Goal: Task Accomplishment & Management: Manage account settings

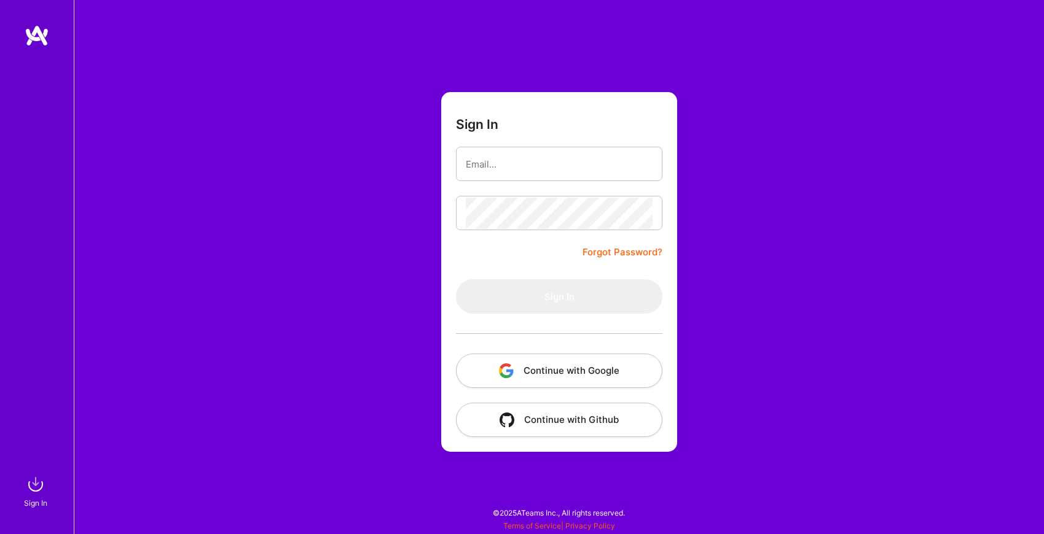
click at [563, 162] on input "email" at bounding box center [559, 164] width 187 height 31
type input "summit.codecraft@gmail.com"
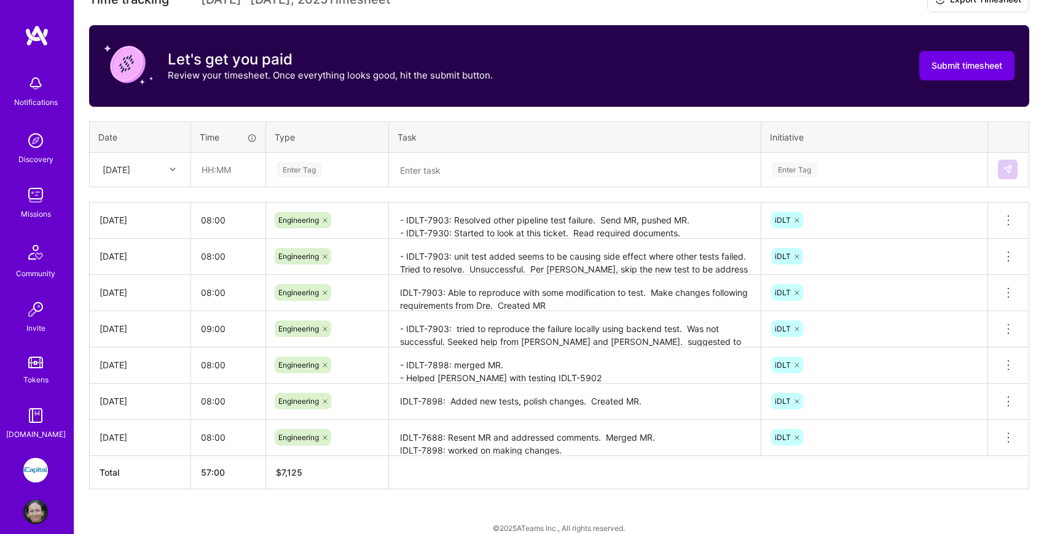
scroll to position [369, 0]
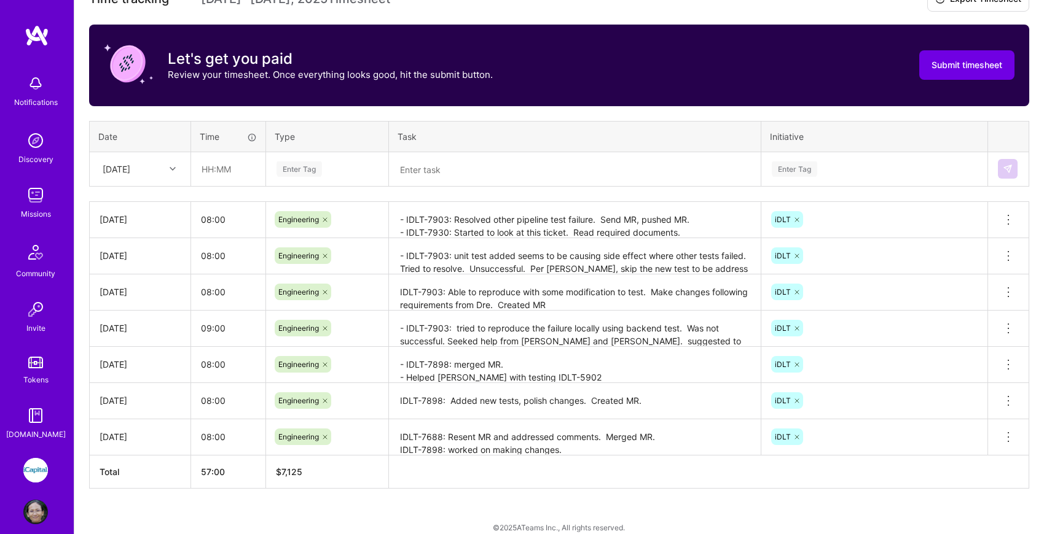
click at [167, 167] on div at bounding box center [174, 169] width 19 height 16
click at [272, 193] on div "Time tracking Sep 16 - Sep 30 , 2025 Timesheet Export Timesheet Let's get you p…" at bounding box center [559, 238] width 940 height 502
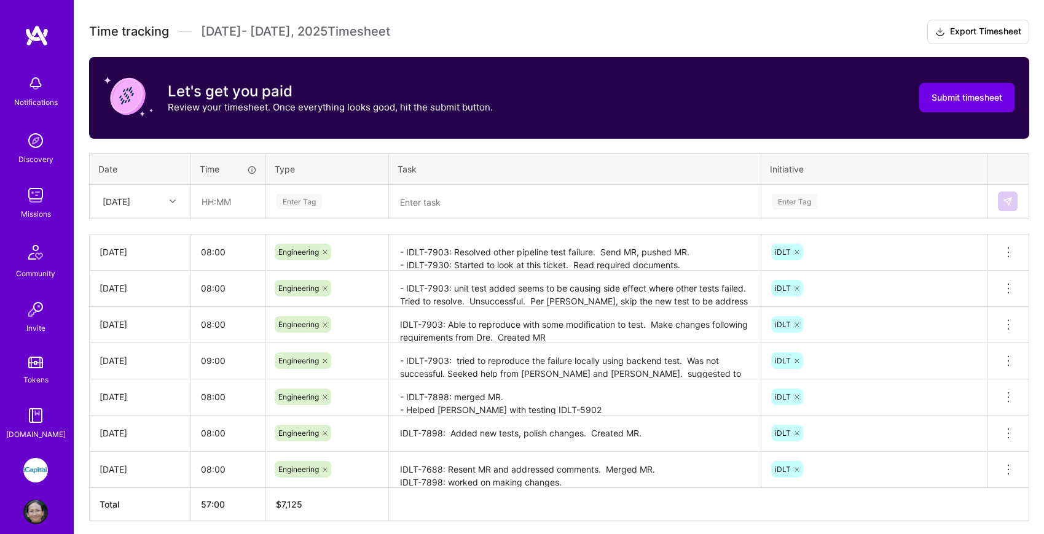
scroll to position [310, 0]
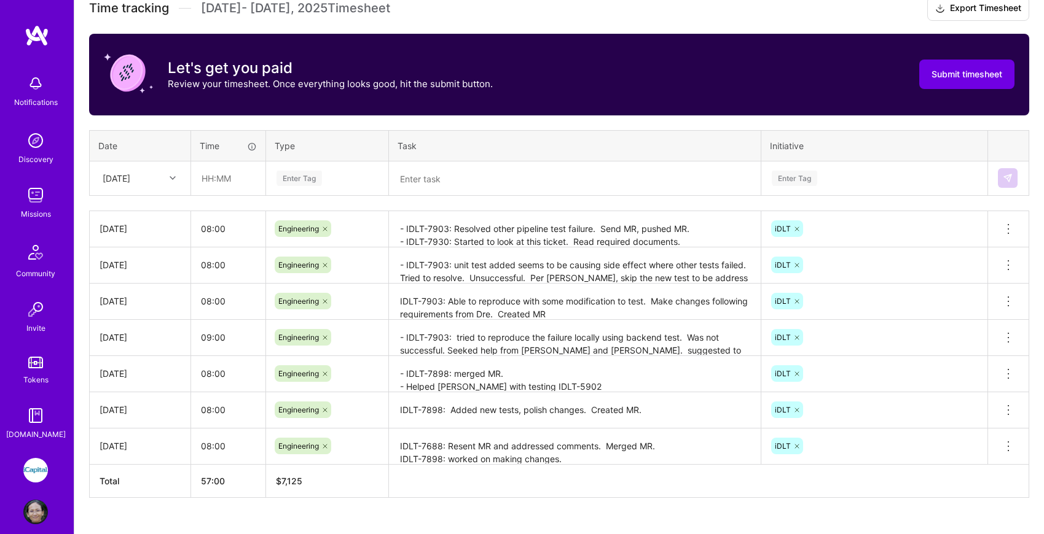
scroll to position [383, 0]
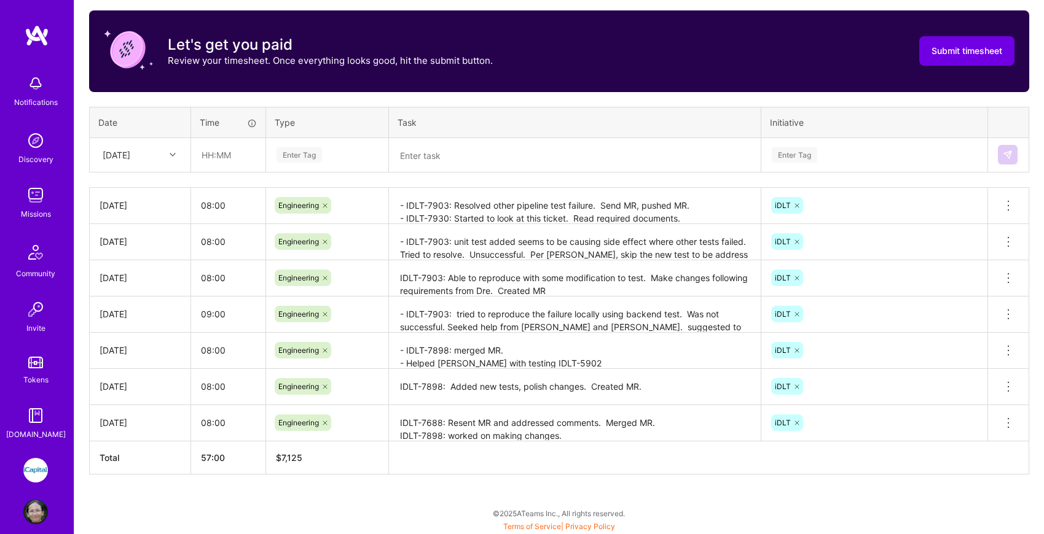
click at [155, 152] on div "[DATE]" at bounding box center [130, 155] width 68 height 20
click at [143, 257] on div "[DATE]" at bounding box center [140, 255] width 100 height 23
click at [227, 157] on input "text" at bounding box center [228, 155] width 73 height 33
type input "08:00"
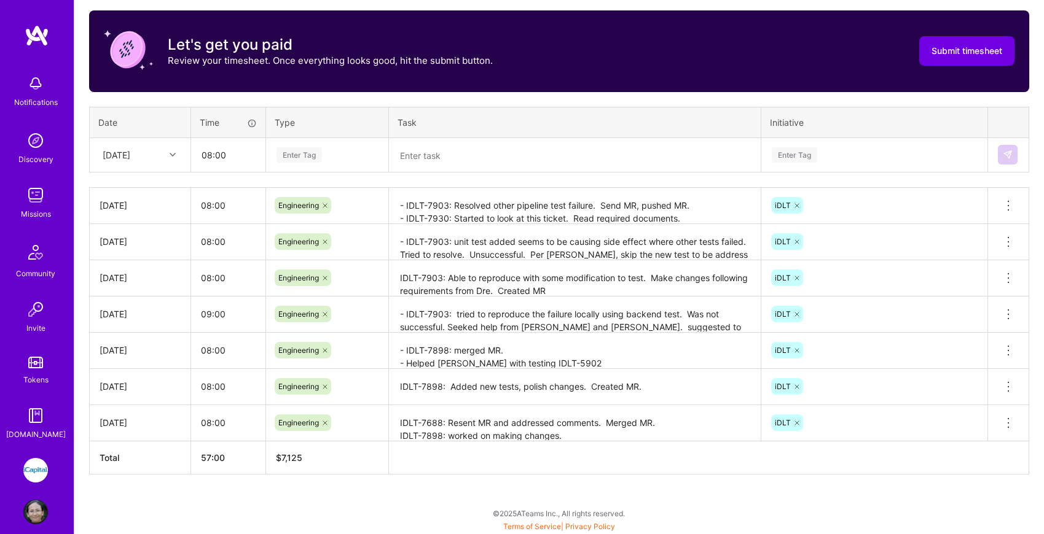
click at [462, 143] on textarea at bounding box center [574, 155] width 369 height 32
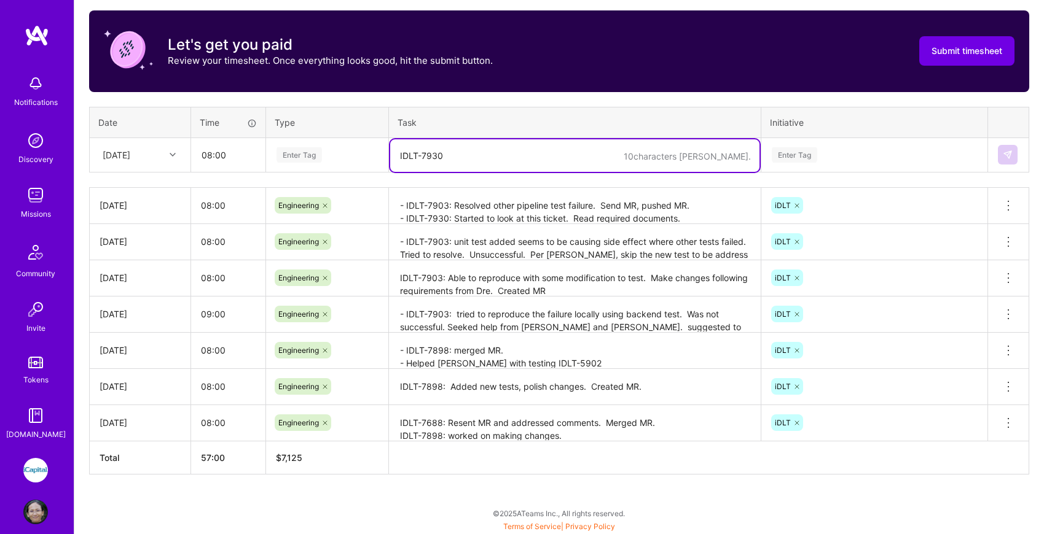
click at [856, 150] on div "Enter Tag" at bounding box center [874, 154] width 208 height 15
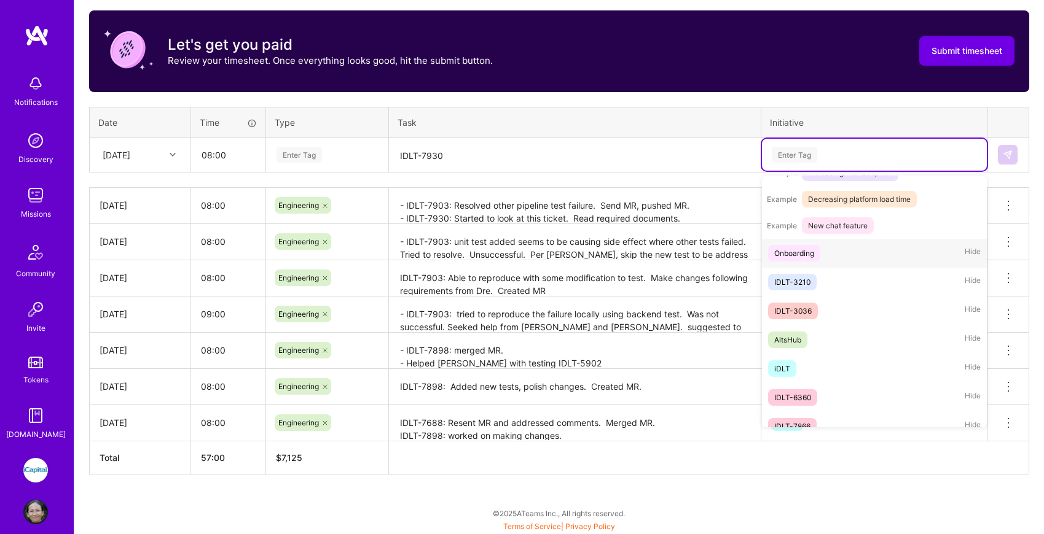
scroll to position [178, 0]
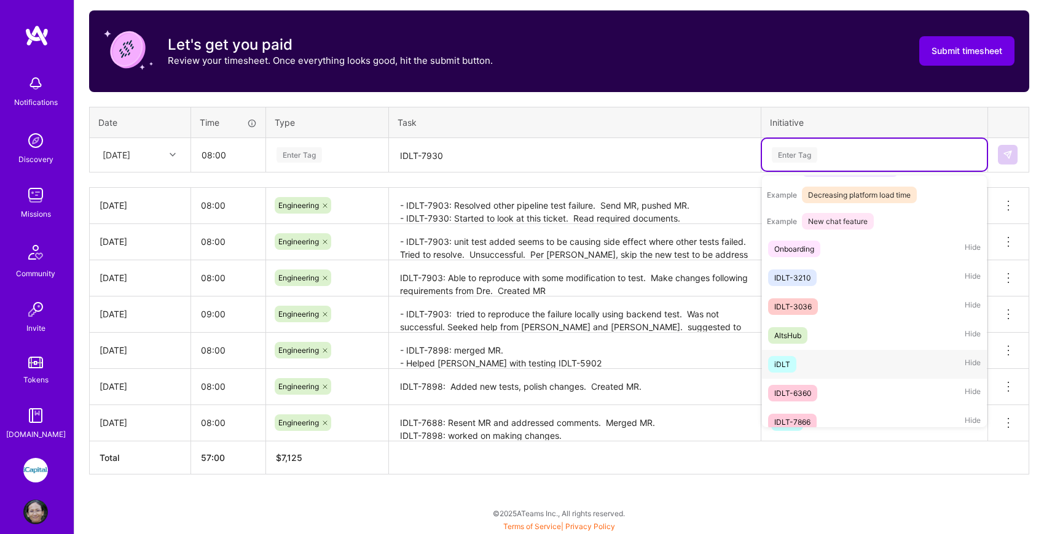
click at [799, 361] on div "iDLT Hide" at bounding box center [874, 364] width 225 height 29
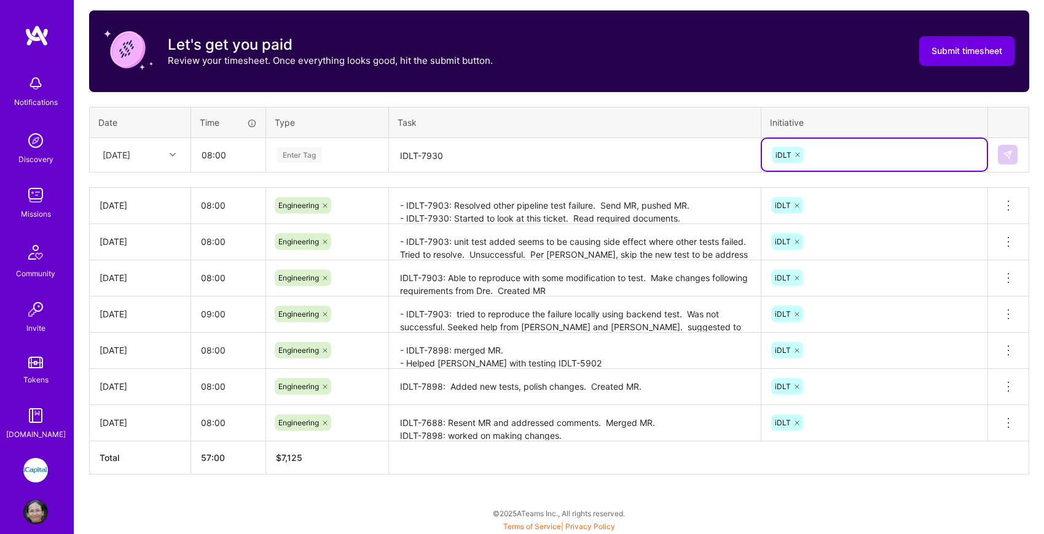
click at [580, 155] on textarea "IDLT-7930" at bounding box center [574, 155] width 369 height 33
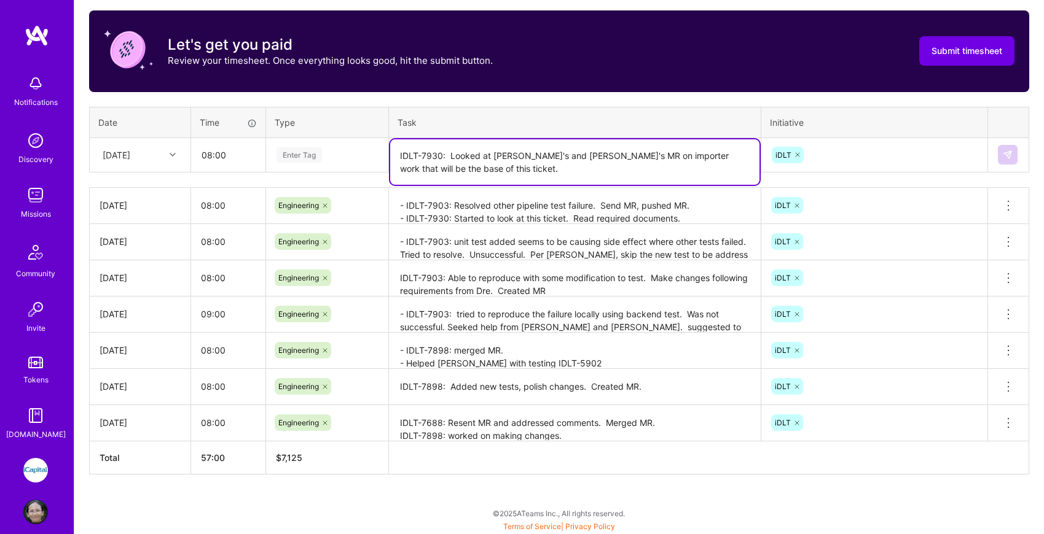
type textarea "IDLT-7930: Looked at [PERSON_NAME]'s and [PERSON_NAME]'s MR on importer work th…"
click at [960, 158] on div "iDLT" at bounding box center [874, 155] width 208 height 19
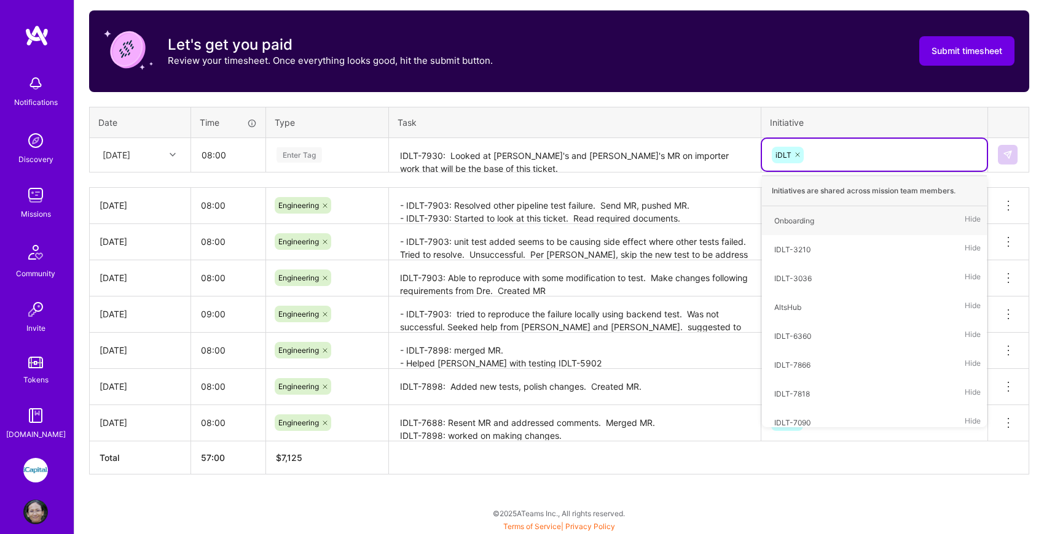
click at [330, 152] on div "Enter Tag" at bounding box center [327, 154] width 104 height 15
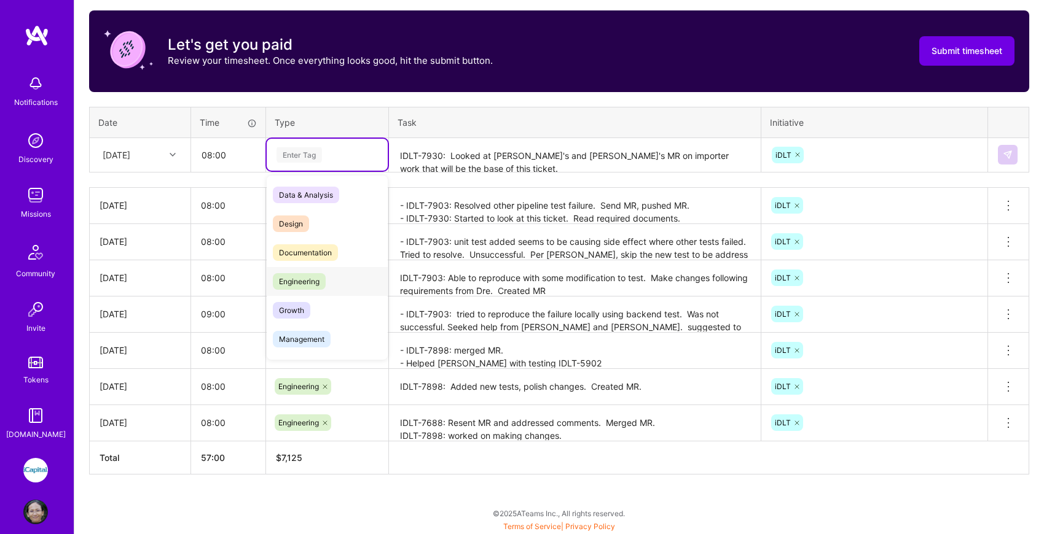
click at [325, 284] on span "Engineering" at bounding box center [299, 281] width 53 height 17
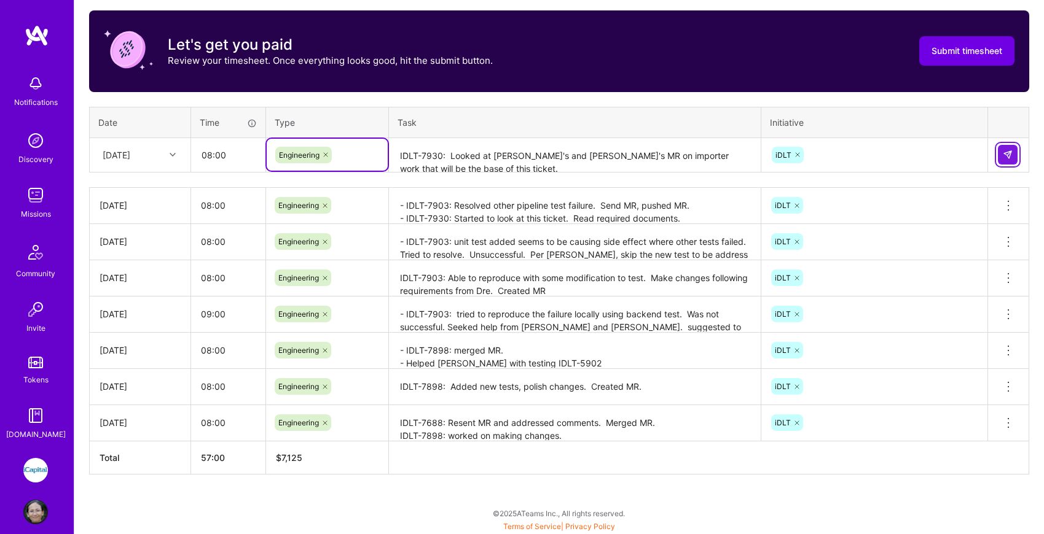
click at [1006, 154] on img at bounding box center [1007, 155] width 10 height 10
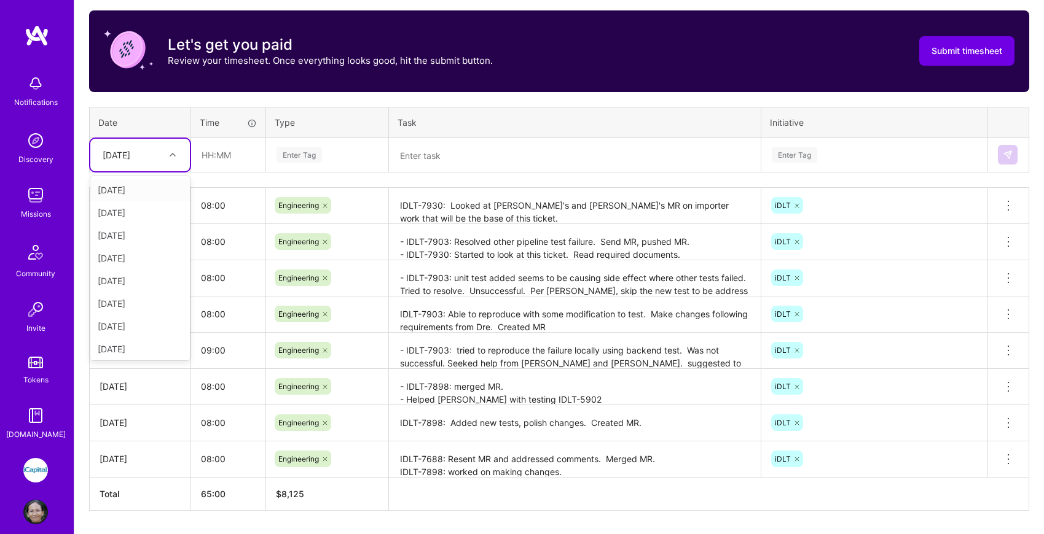
click at [168, 153] on div at bounding box center [174, 155] width 19 height 16
click at [141, 256] on div "[DATE]" at bounding box center [140, 255] width 100 height 23
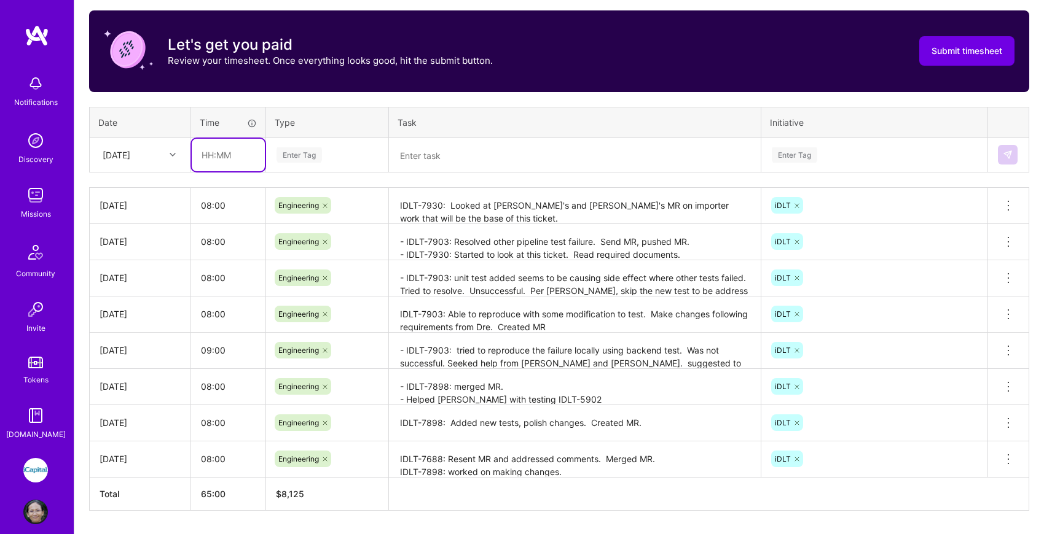
click at [237, 154] on input "text" at bounding box center [228, 155] width 73 height 33
type input "08:00"
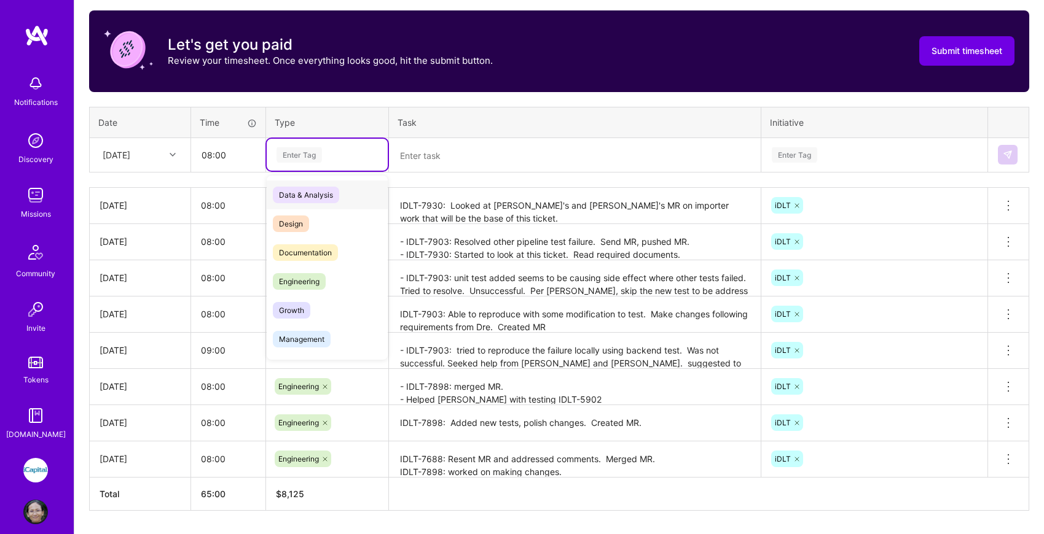
click at [305, 159] on div "Enter Tag" at bounding box center [298, 155] width 45 height 19
click at [310, 283] on span "Engineering" at bounding box center [299, 281] width 53 height 17
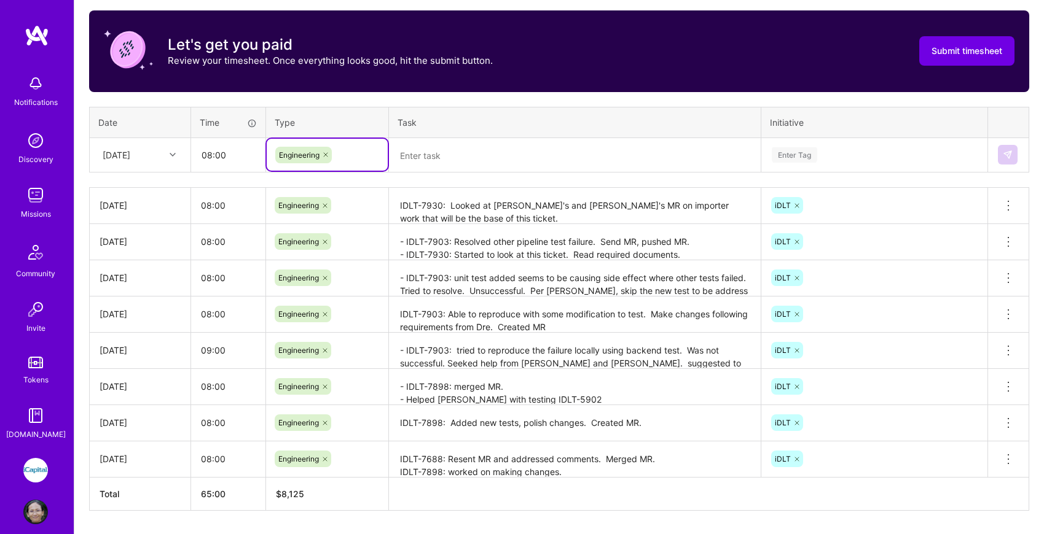
click at [504, 157] on textarea at bounding box center [574, 155] width 369 height 33
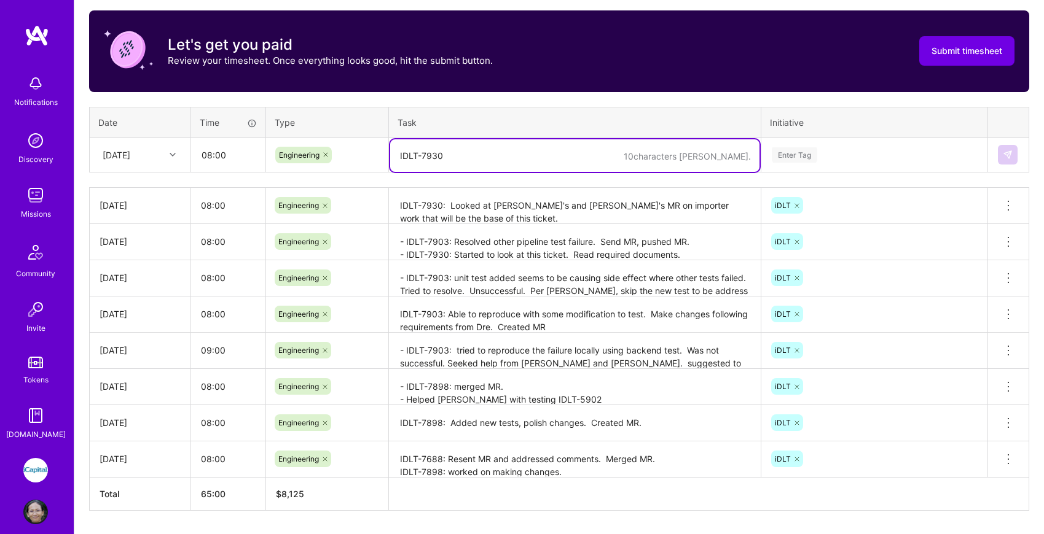
click at [867, 158] on div "Enter Tag" at bounding box center [874, 154] width 208 height 15
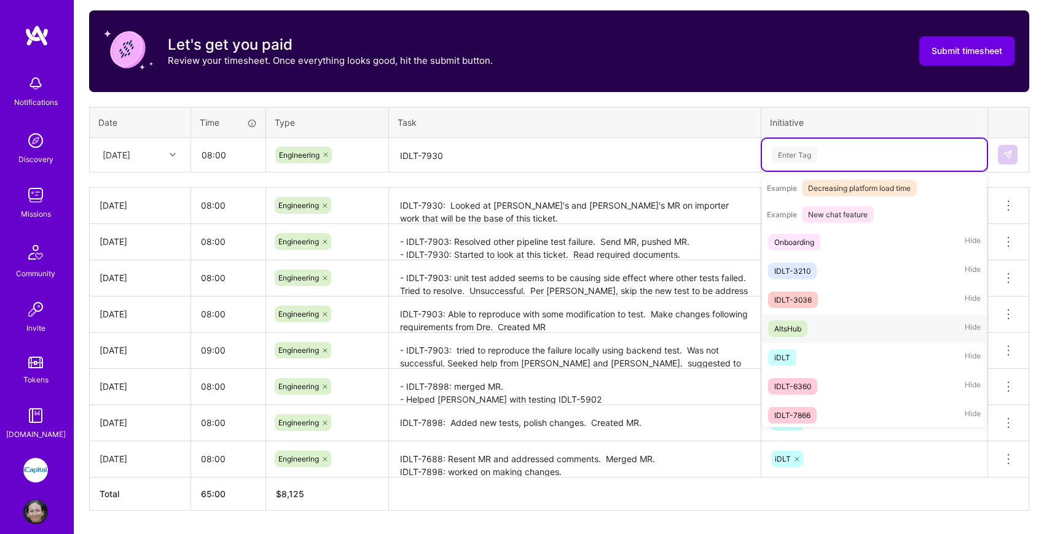
scroll to position [200, 0]
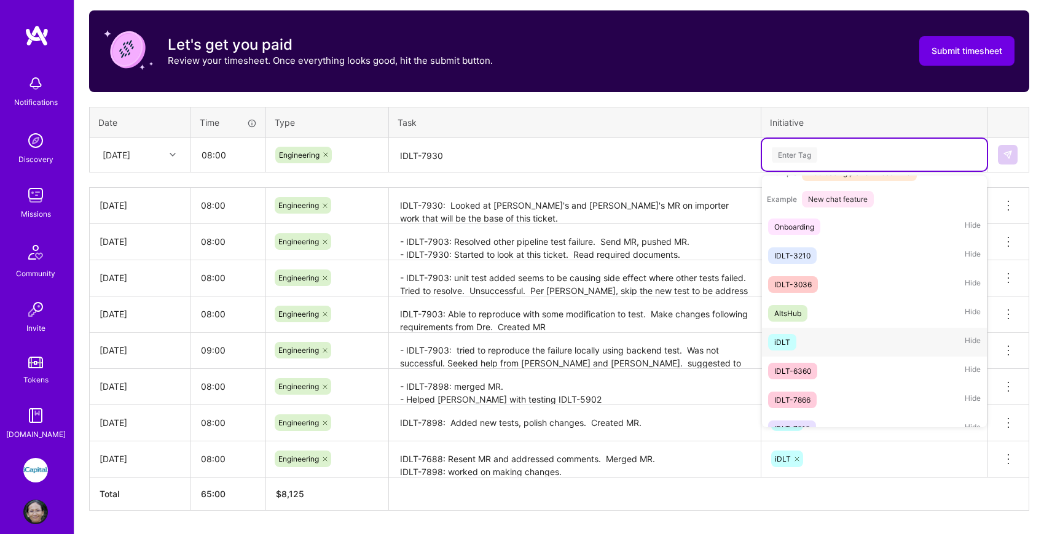
click at [808, 340] on div "iDLT Hide" at bounding box center [874, 342] width 225 height 29
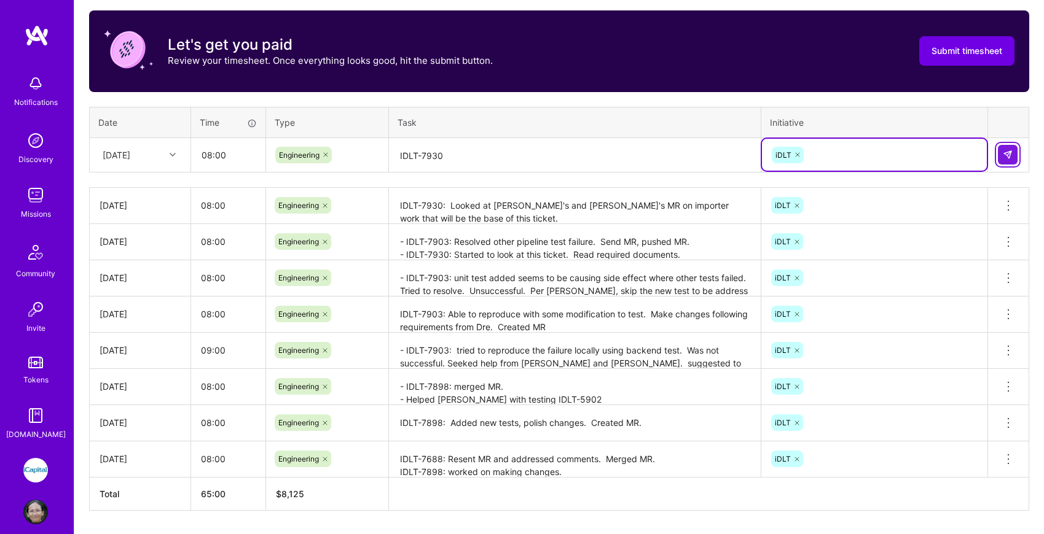
click at [1011, 155] on img at bounding box center [1007, 155] width 10 height 10
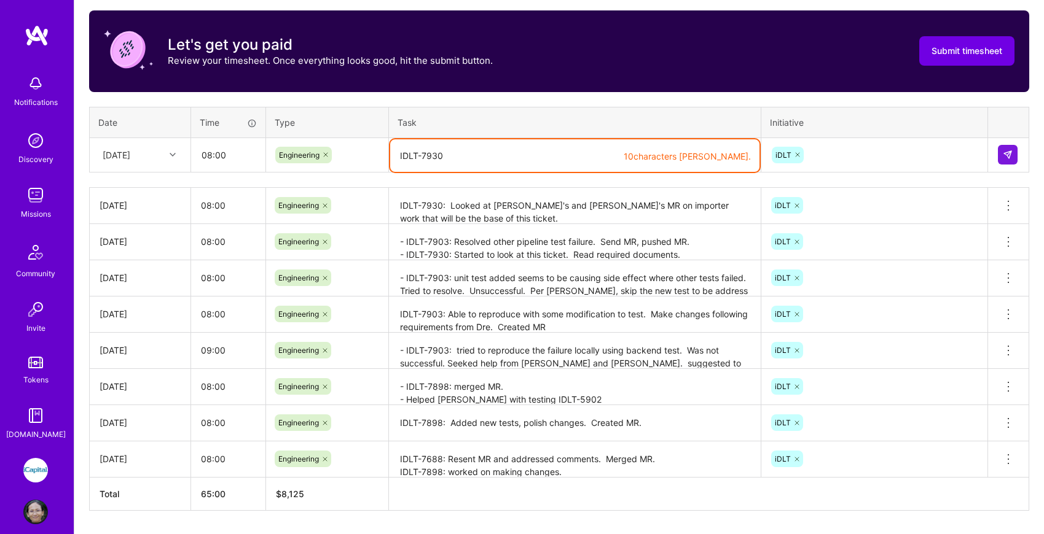
click at [576, 154] on textarea "IDLT-7930" at bounding box center [574, 155] width 369 height 33
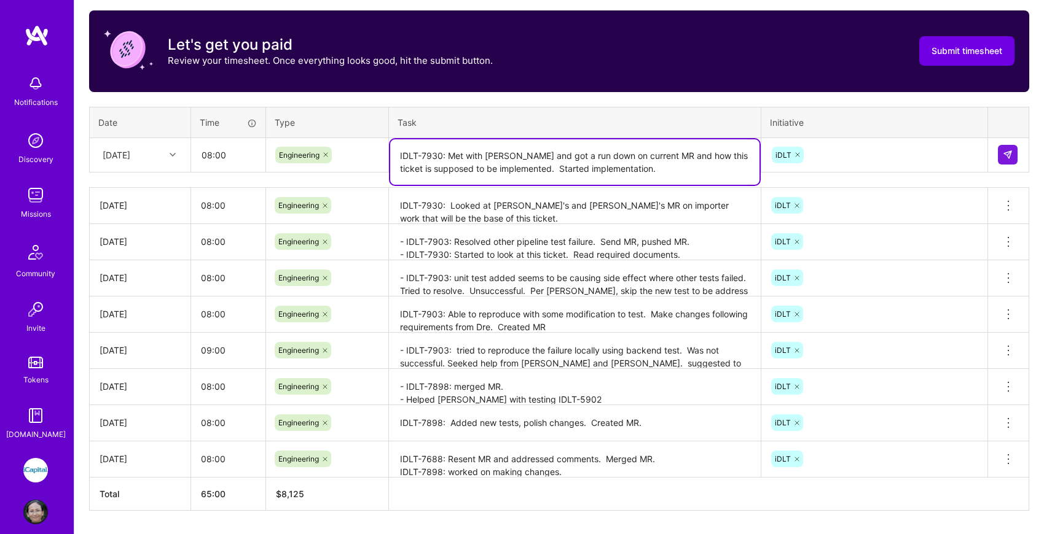
drag, startPoint x: 648, startPoint y: 172, endPoint x: 631, endPoint y: 171, distance: 17.2
click at [631, 171] on textarea "IDLT-7930: Met with [PERSON_NAME] and got a run down on current MR and how this…" at bounding box center [574, 161] width 369 height 45
drag, startPoint x: 631, startPoint y: 171, endPoint x: 524, endPoint y: 171, distance: 106.9
click at [524, 171] on textarea "IDLT-7930: Met with [PERSON_NAME] and got a run down on current MR and how this…" at bounding box center [574, 161] width 369 height 45
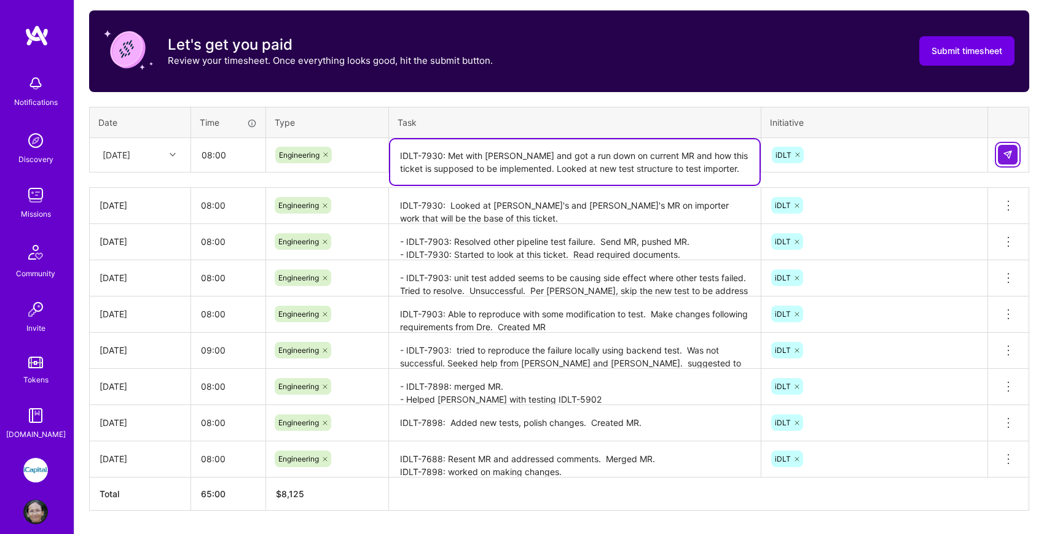
type textarea "IDLT-7930: Met with [PERSON_NAME] and got a run down on current MR and how this…"
click at [1002, 153] on img at bounding box center [1007, 155] width 10 height 10
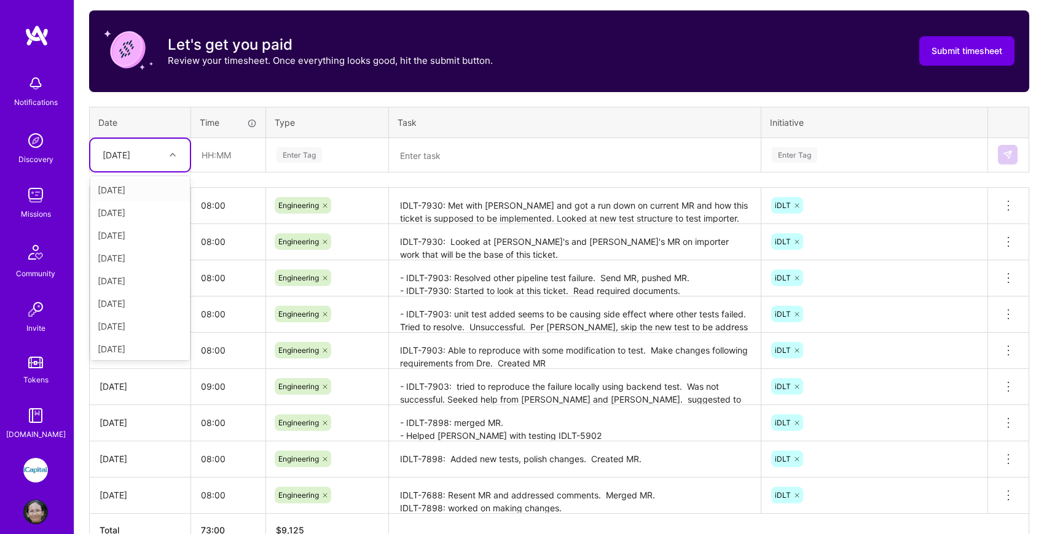
click at [171, 157] on icon at bounding box center [173, 155] width 6 height 6
click at [147, 326] on div "[DATE]" at bounding box center [140, 324] width 100 height 23
click at [238, 152] on input "text" at bounding box center [228, 155] width 73 height 33
type input "08:00"
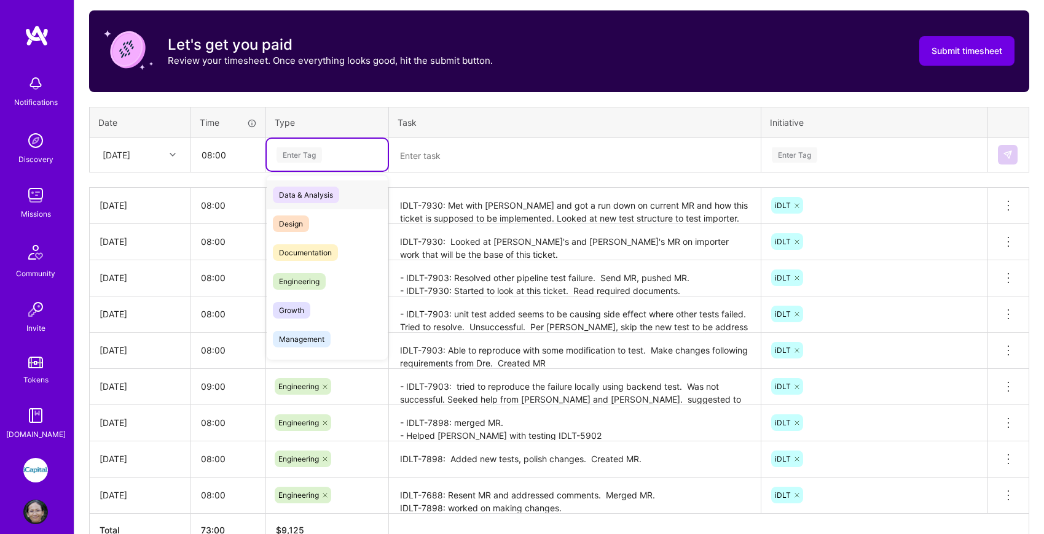
click at [311, 154] on div "Enter Tag" at bounding box center [298, 155] width 45 height 19
click at [313, 279] on span "Engineering" at bounding box center [299, 281] width 53 height 17
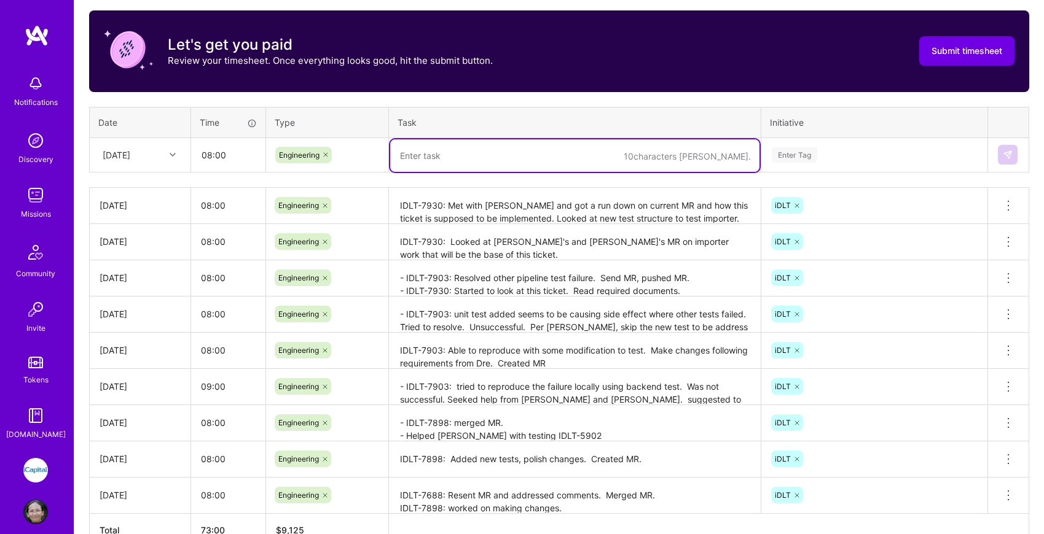
click at [439, 153] on textarea at bounding box center [574, 155] width 369 height 33
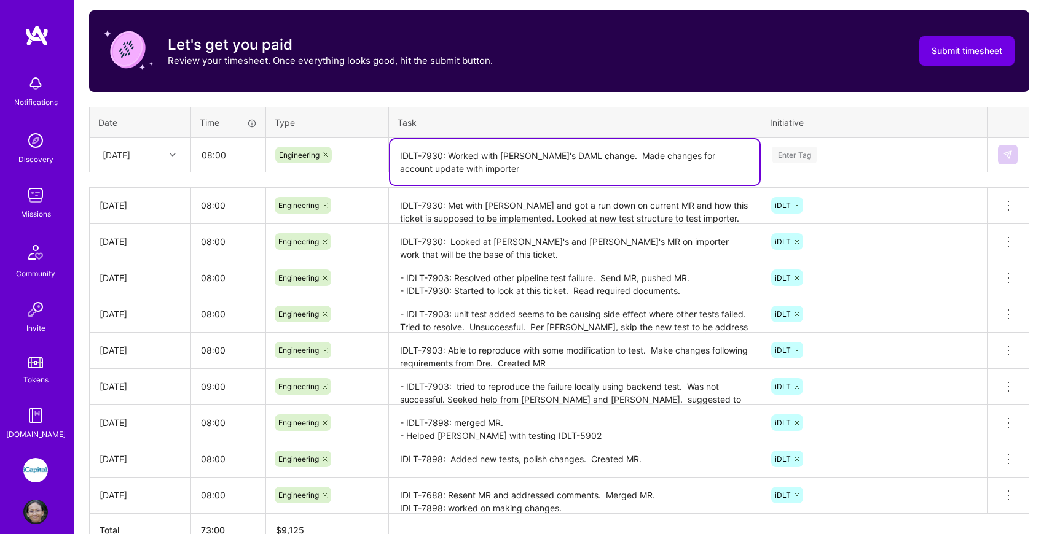
type textarea "IDLT-7930: Worked with [PERSON_NAME]'s DAML change. Made changes for account up…"
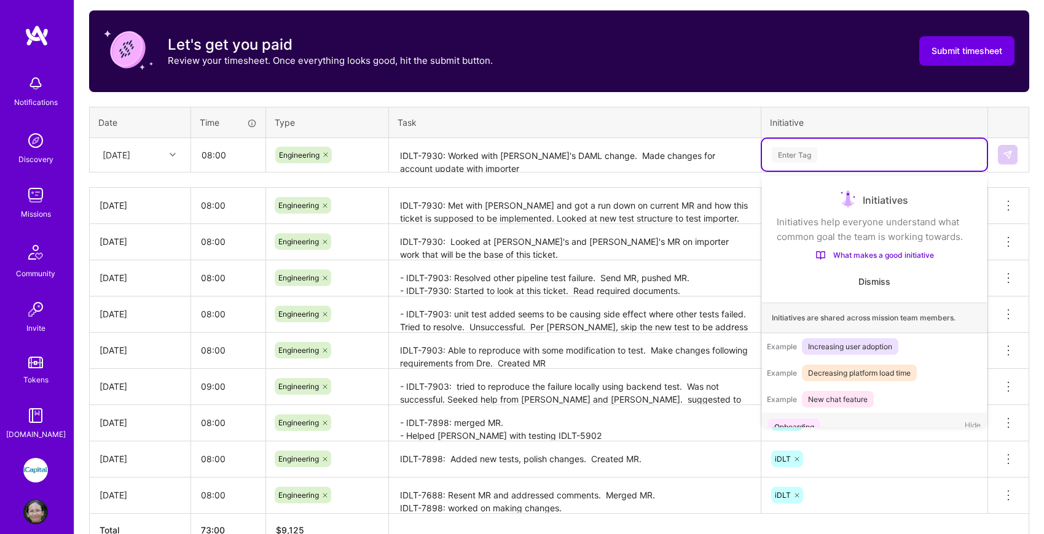
click at [848, 154] on div "Enter Tag" at bounding box center [874, 154] width 208 height 15
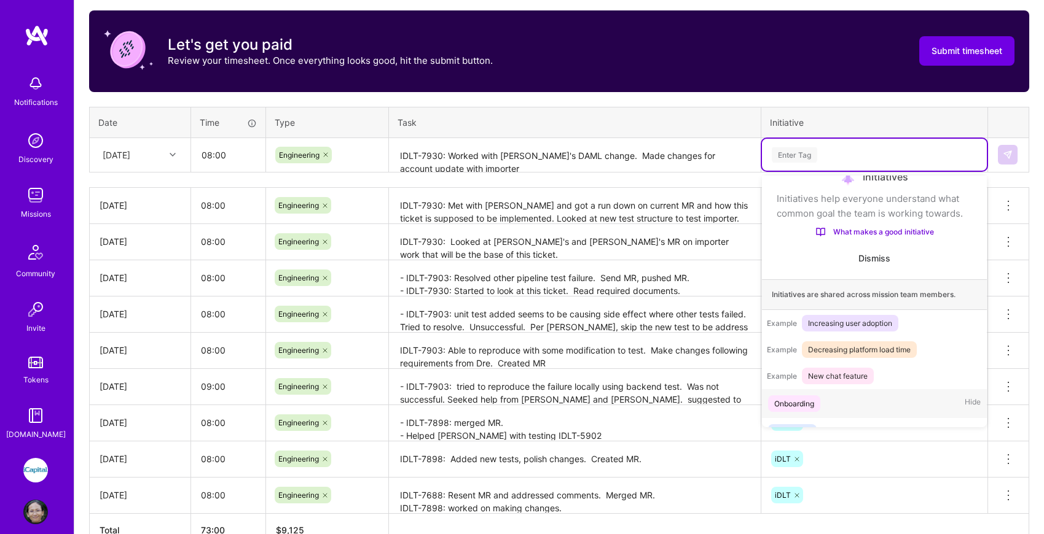
scroll to position [245, 0]
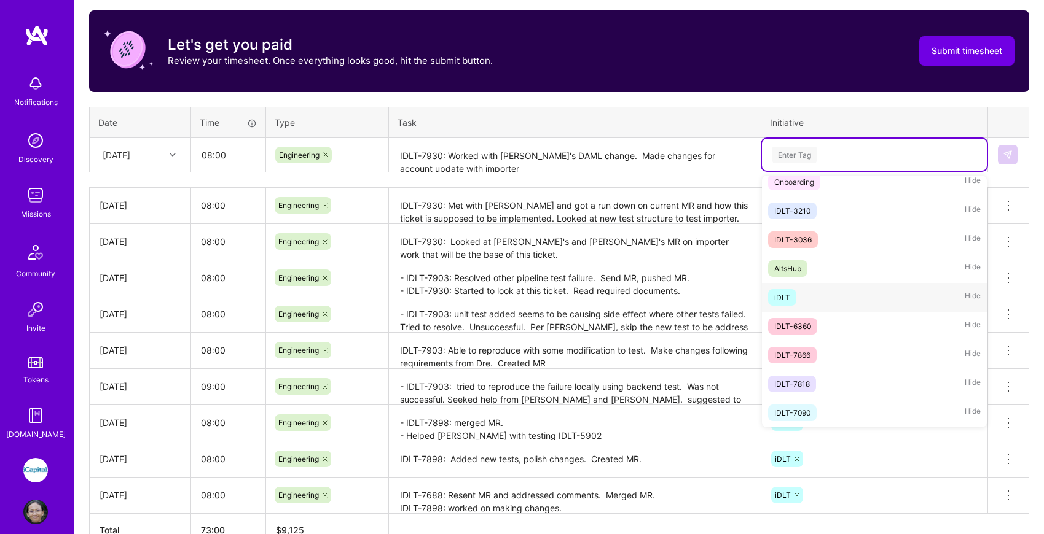
click at [805, 295] on div "iDLT Hide" at bounding box center [874, 297] width 225 height 29
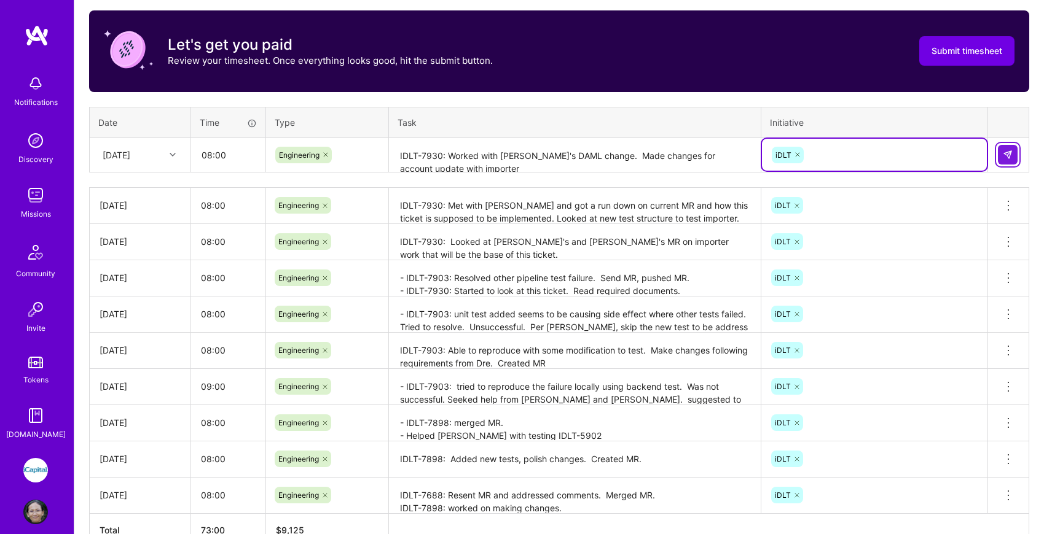
click at [1012, 153] on img at bounding box center [1007, 155] width 10 height 10
